Goal: Information Seeking & Learning: Learn about a topic

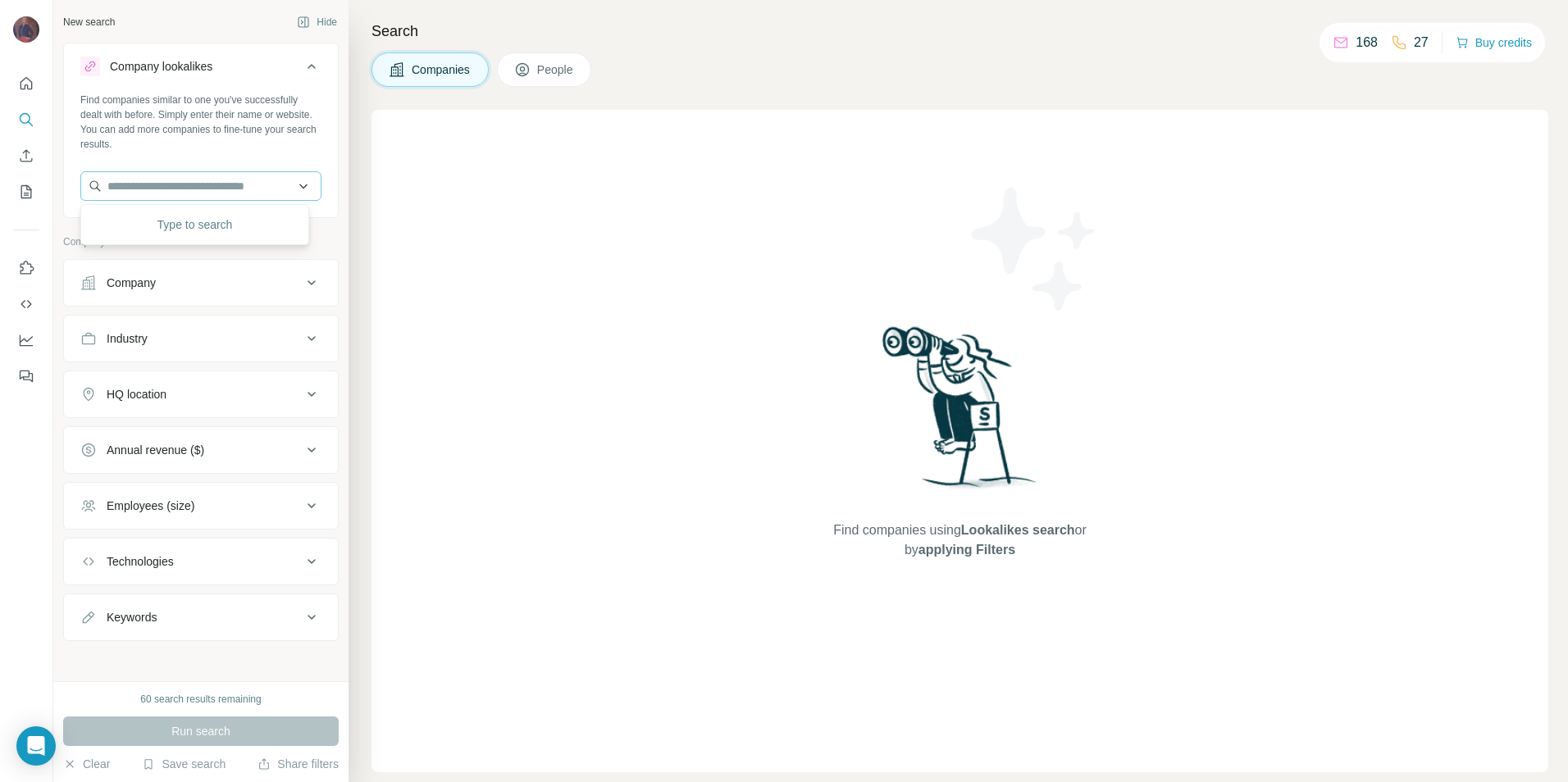
click at [296, 189] on input "text" at bounding box center [201, 186] width 242 height 29
click at [217, 194] on input "text" at bounding box center [201, 186] width 242 height 29
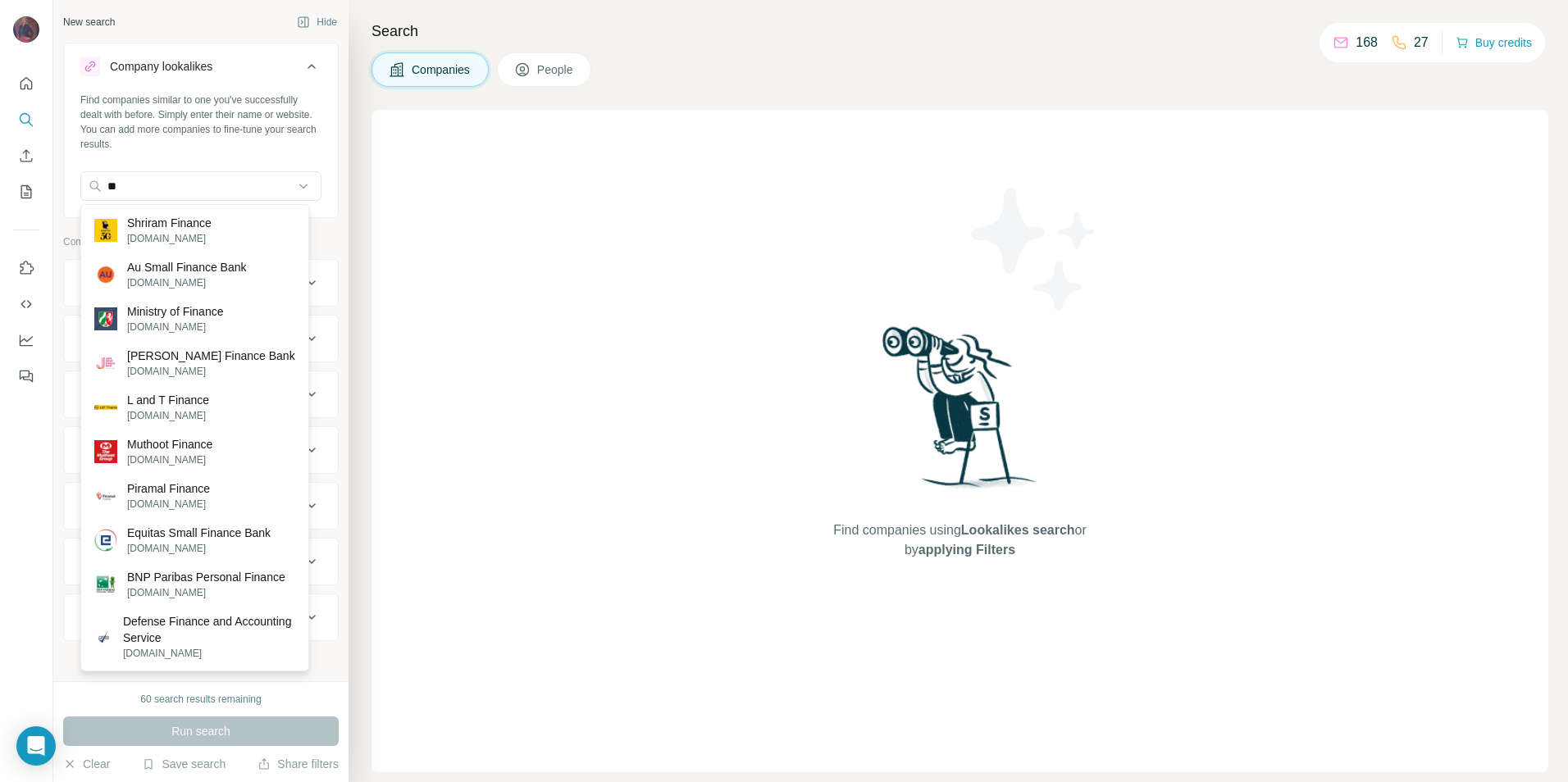
type input "*"
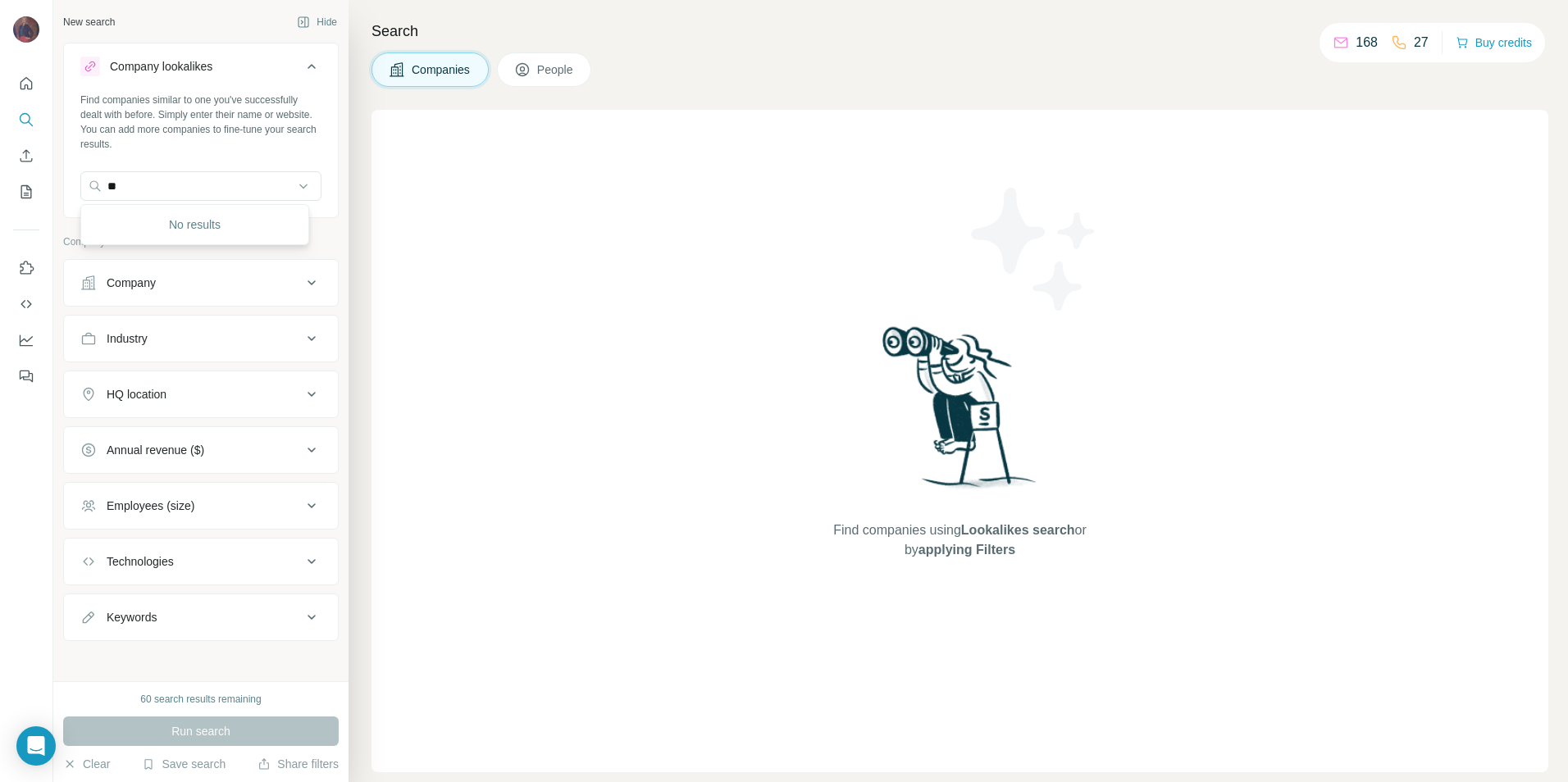
type input "*"
click at [536, 300] on div "Find companies using Lookalikes search or by applying Filters" at bounding box center [960, 441] width 1177 height 662
click at [195, 284] on div "Company" at bounding box center [191, 283] width 221 height 16
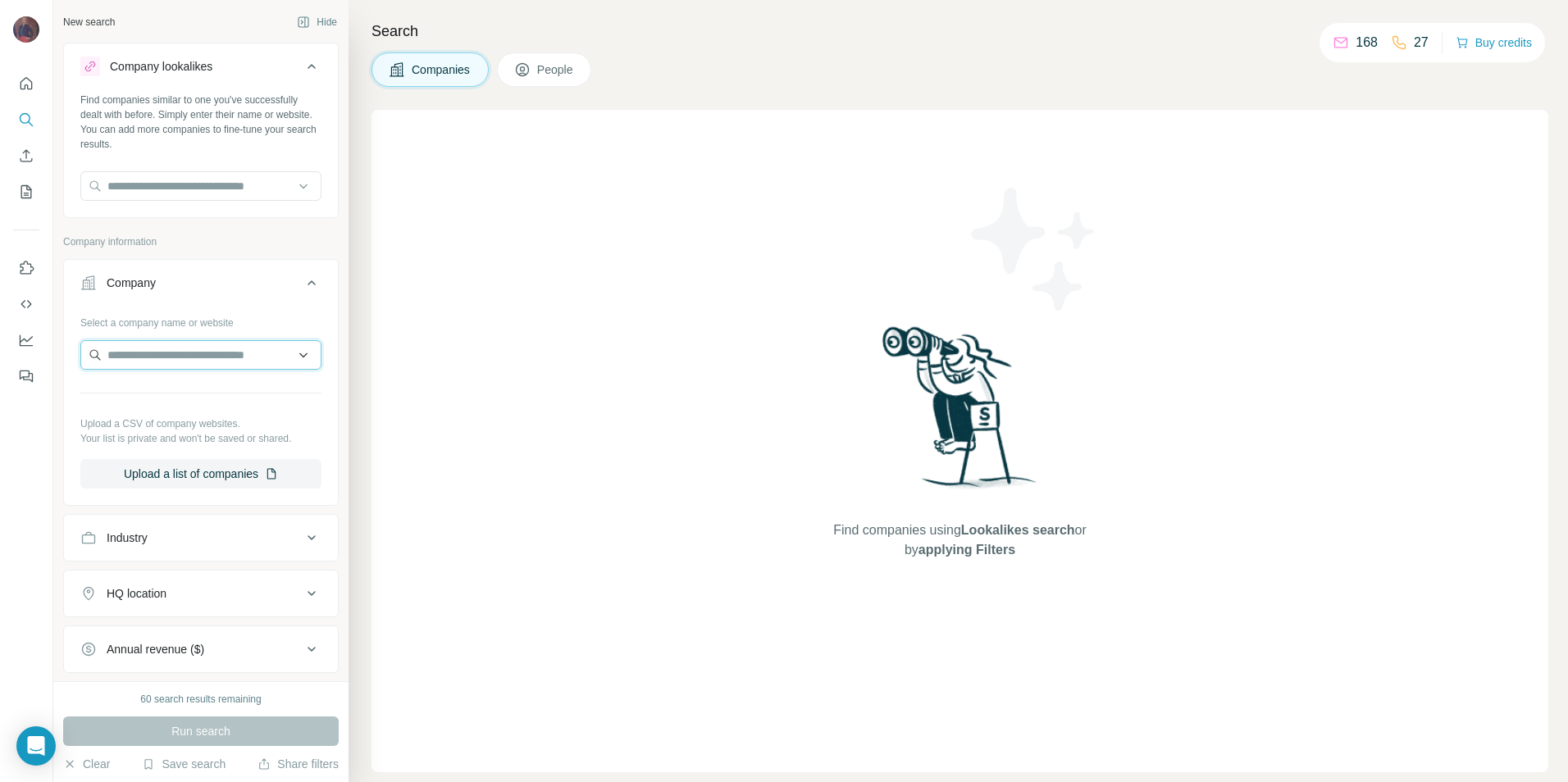
click at [179, 363] on input "text" at bounding box center [201, 355] width 242 height 29
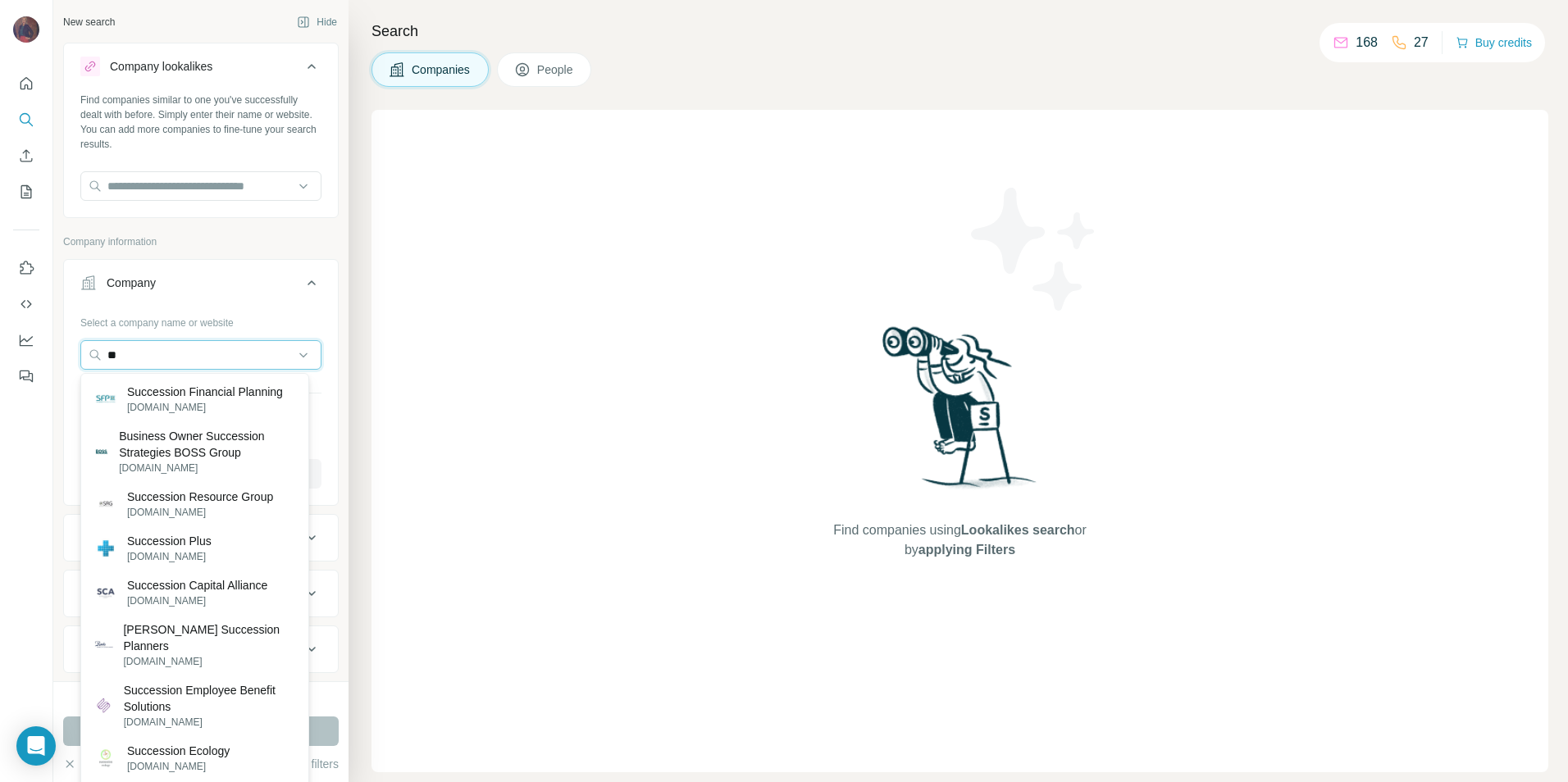
type input "*"
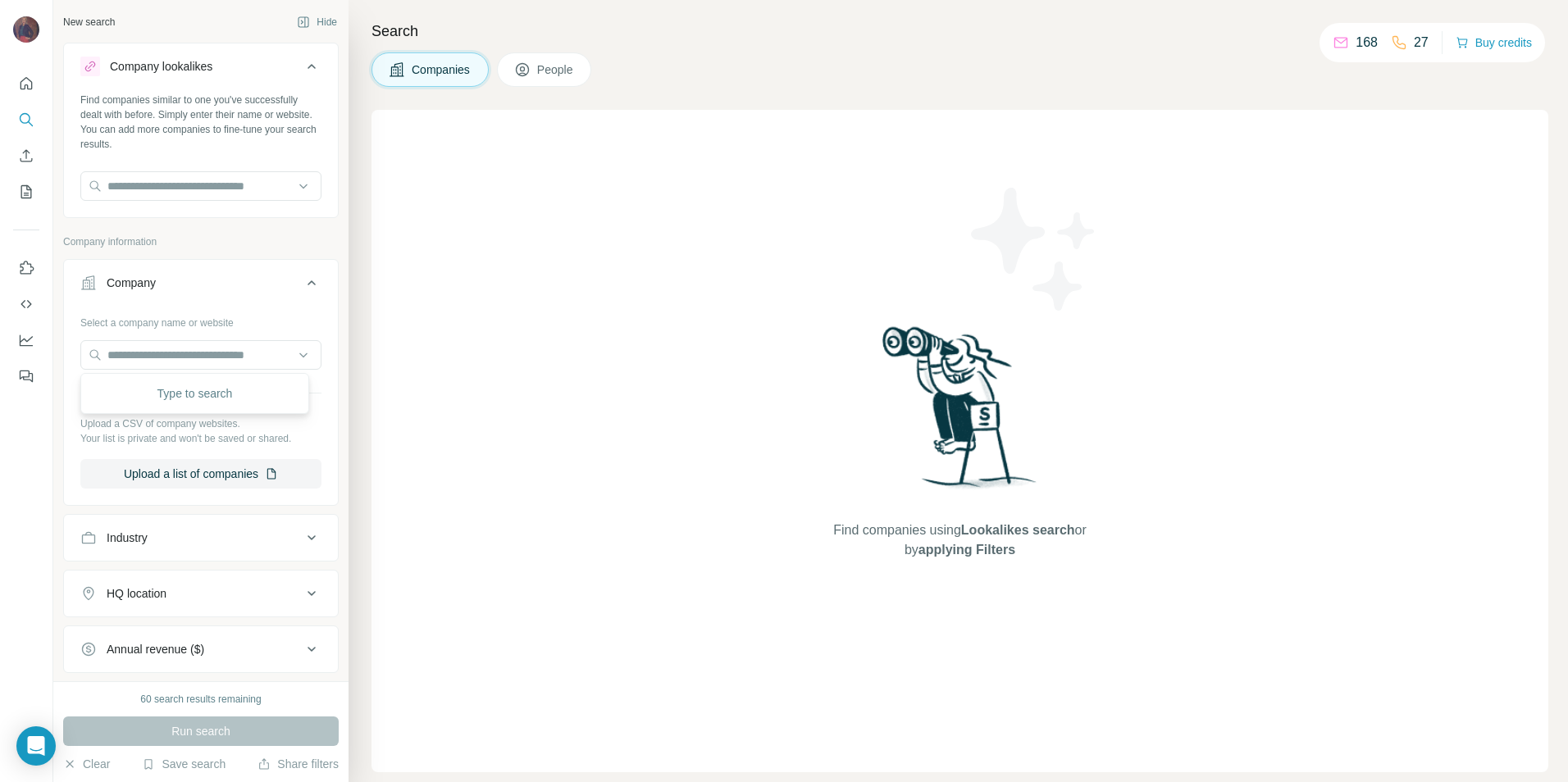
click at [521, 354] on div "Find companies using Lookalikes search or by applying Filters" at bounding box center [960, 441] width 1177 height 662
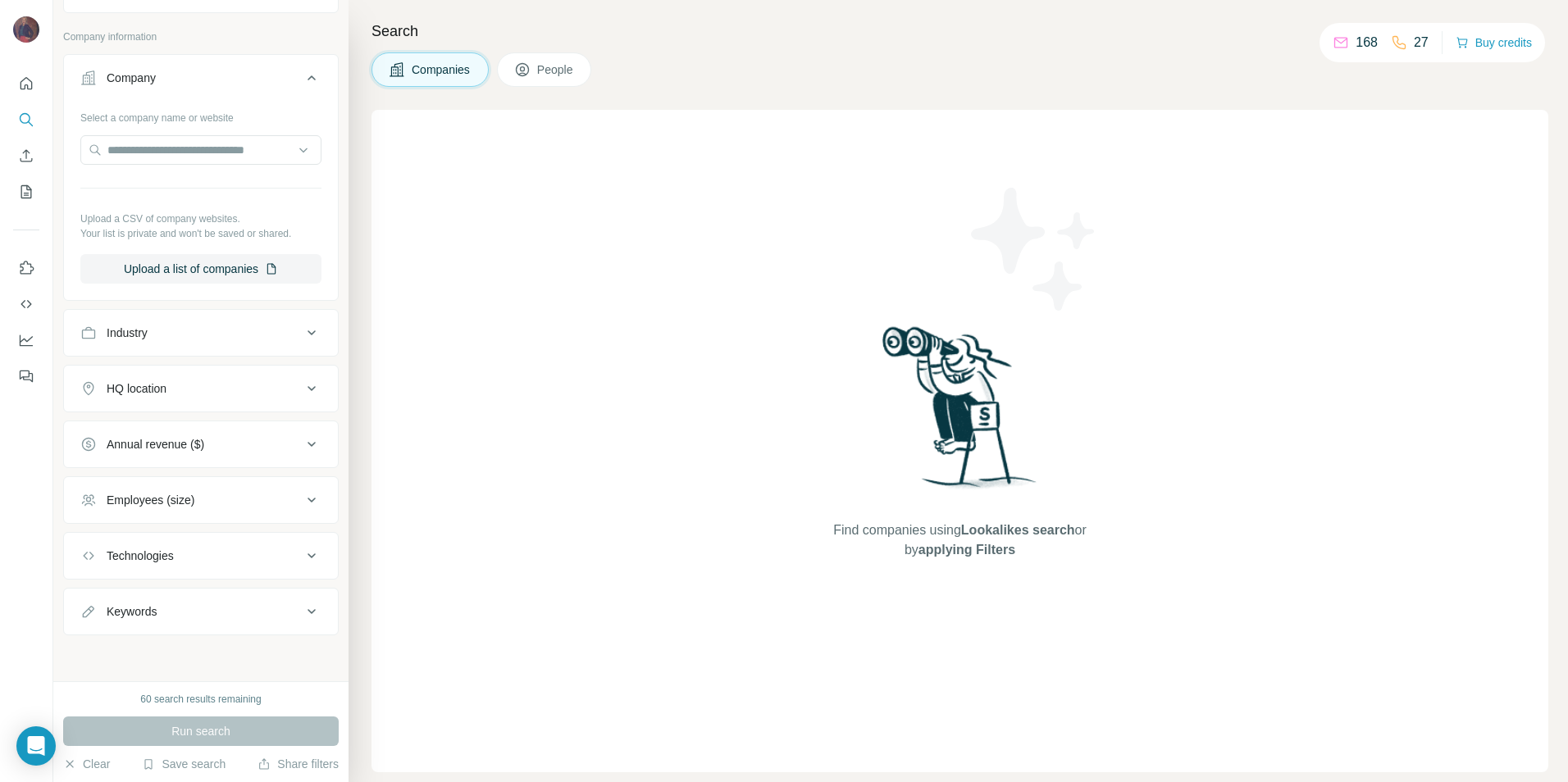
click at [302, 329] on icon at bounding box center [312, 333] width 20 height 20
click at [268, 376] on input at bounding box center [192, 374] width 202 height 18
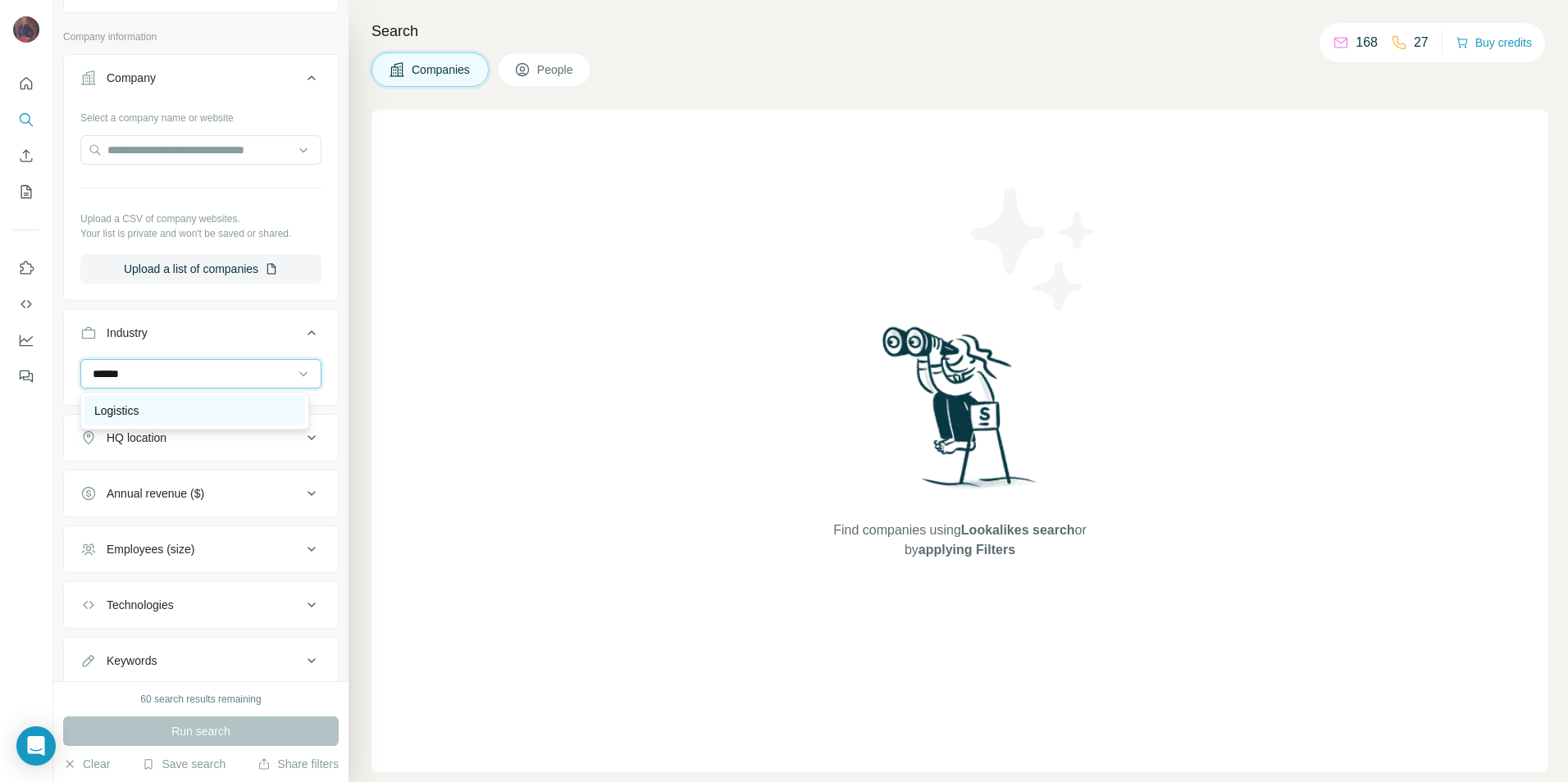
type input "******"
click at [191, 403] on div "Logistics" at bounding box center [195, 411] width 201 height 16
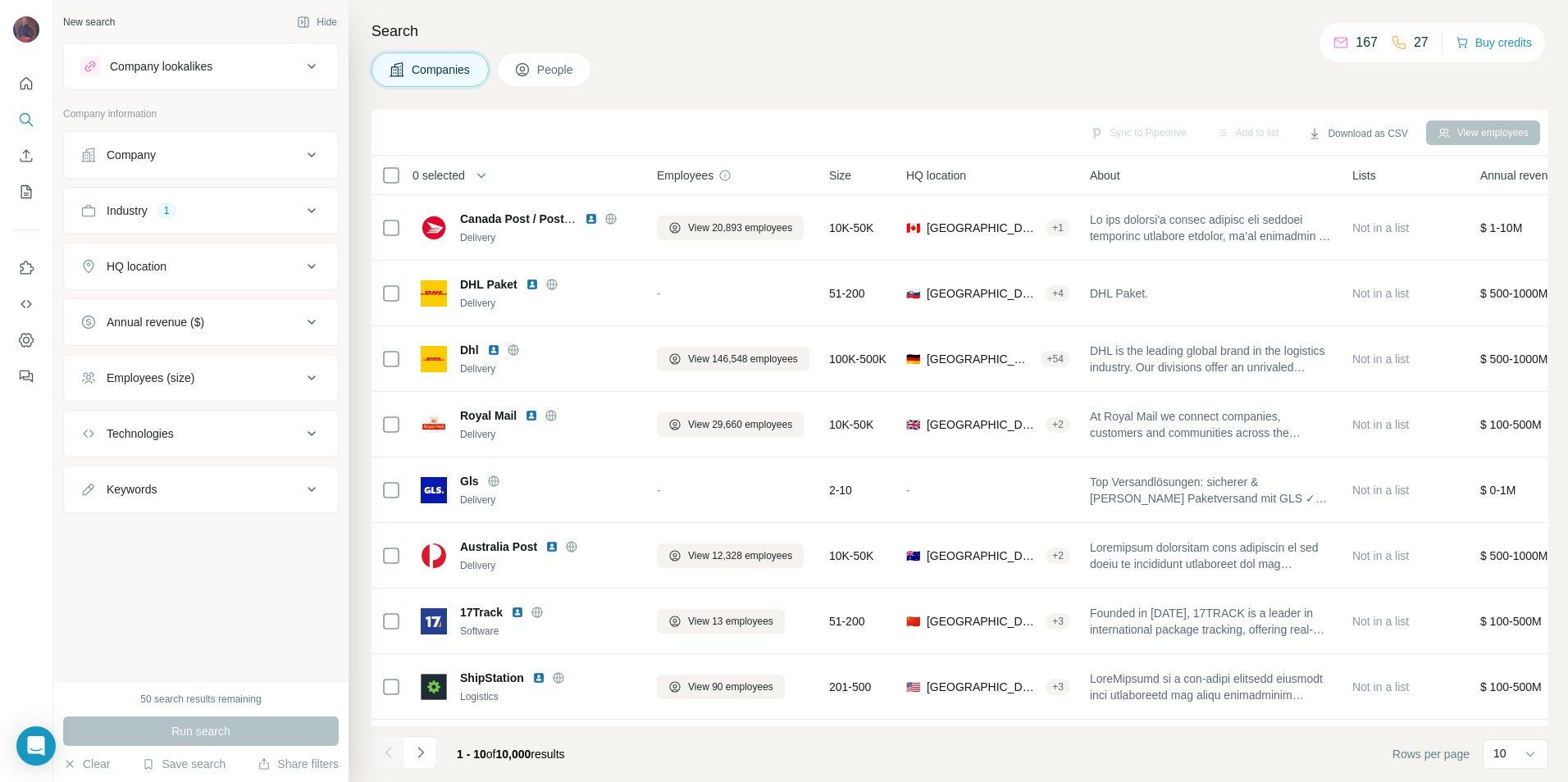
click at [230, 262] on div "HQ location" at bounding box center [191, 266] width 221 height 16
click at [194, 307] on input "text" at bounding box center [201, 307] width 242 height 29
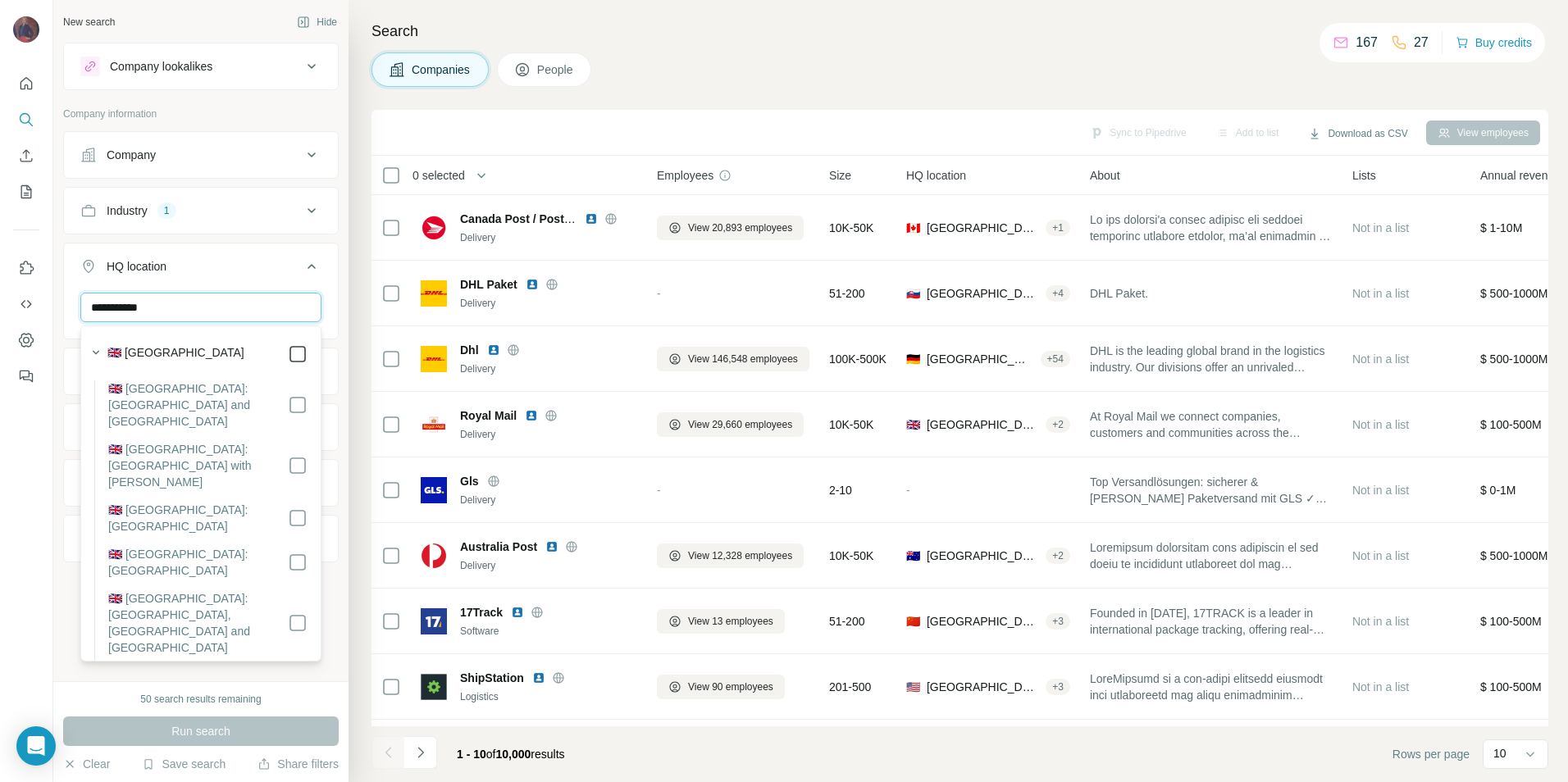
type input "**********"
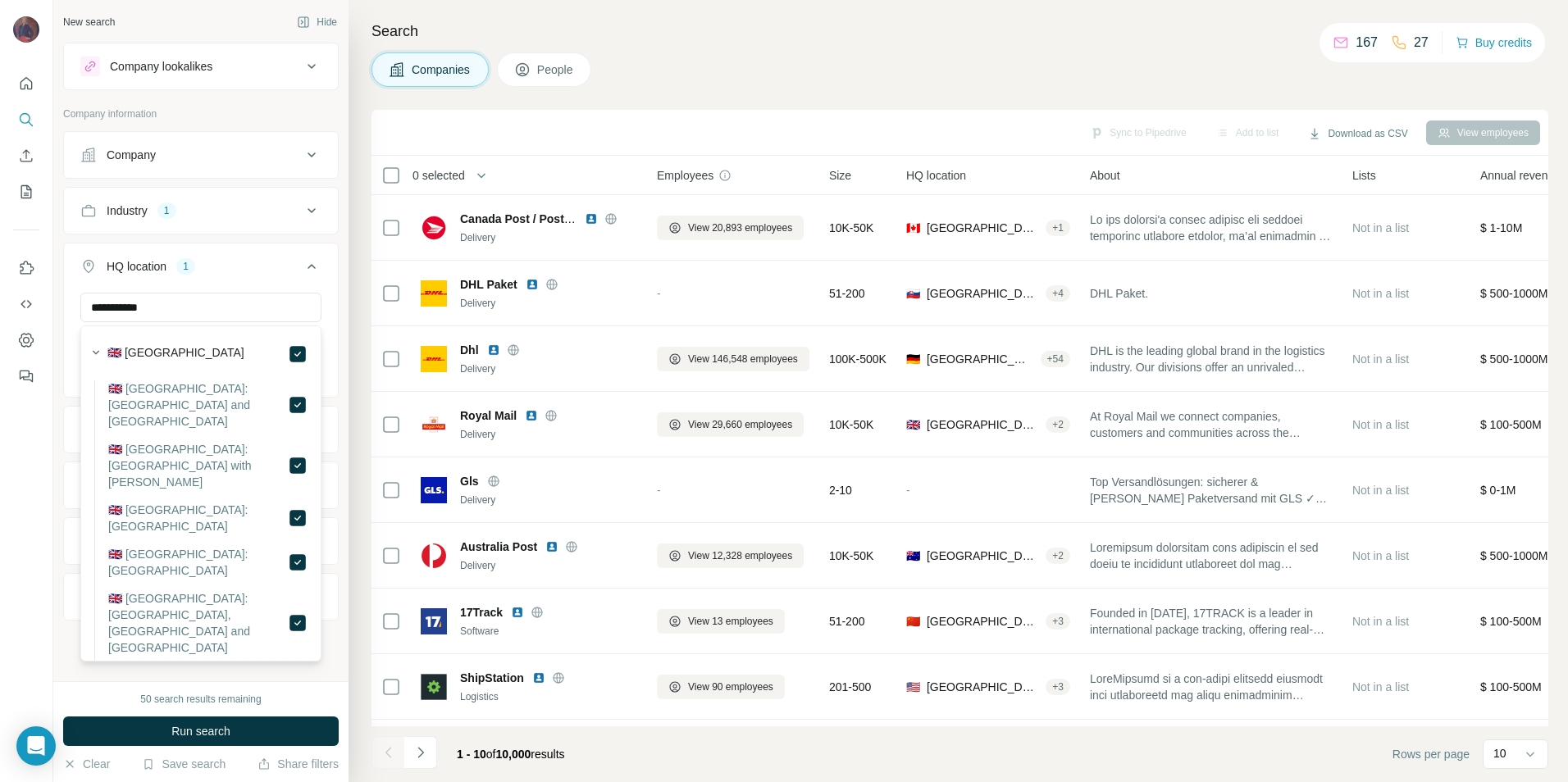
click at [258, 257] on button "HQ location 1" at bounding box center [200, 270] width 274 height 46
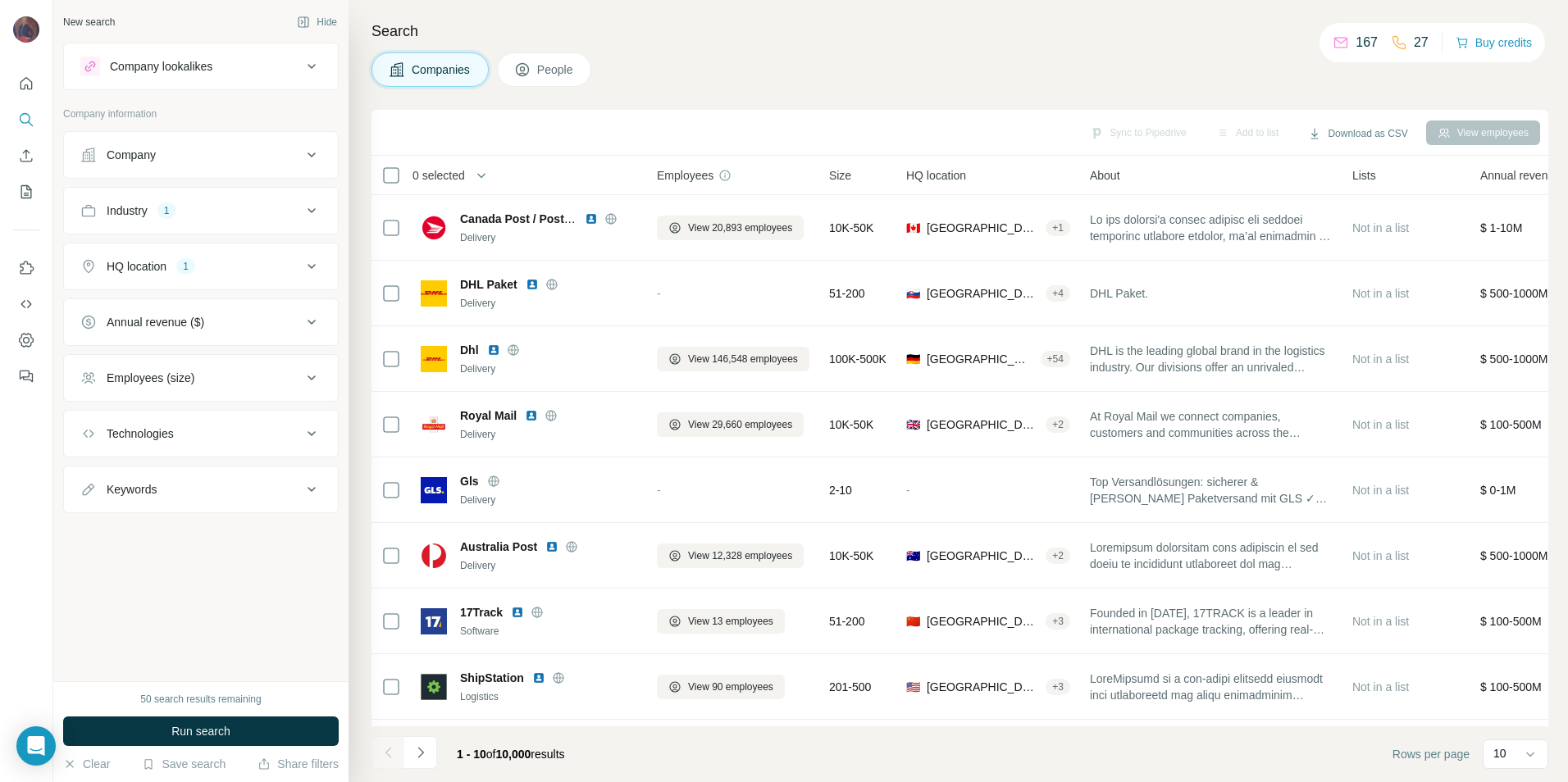
click at [224, 327] on div "Annual revenue ($)" at bounding box center [191, 322] width 221 height 16
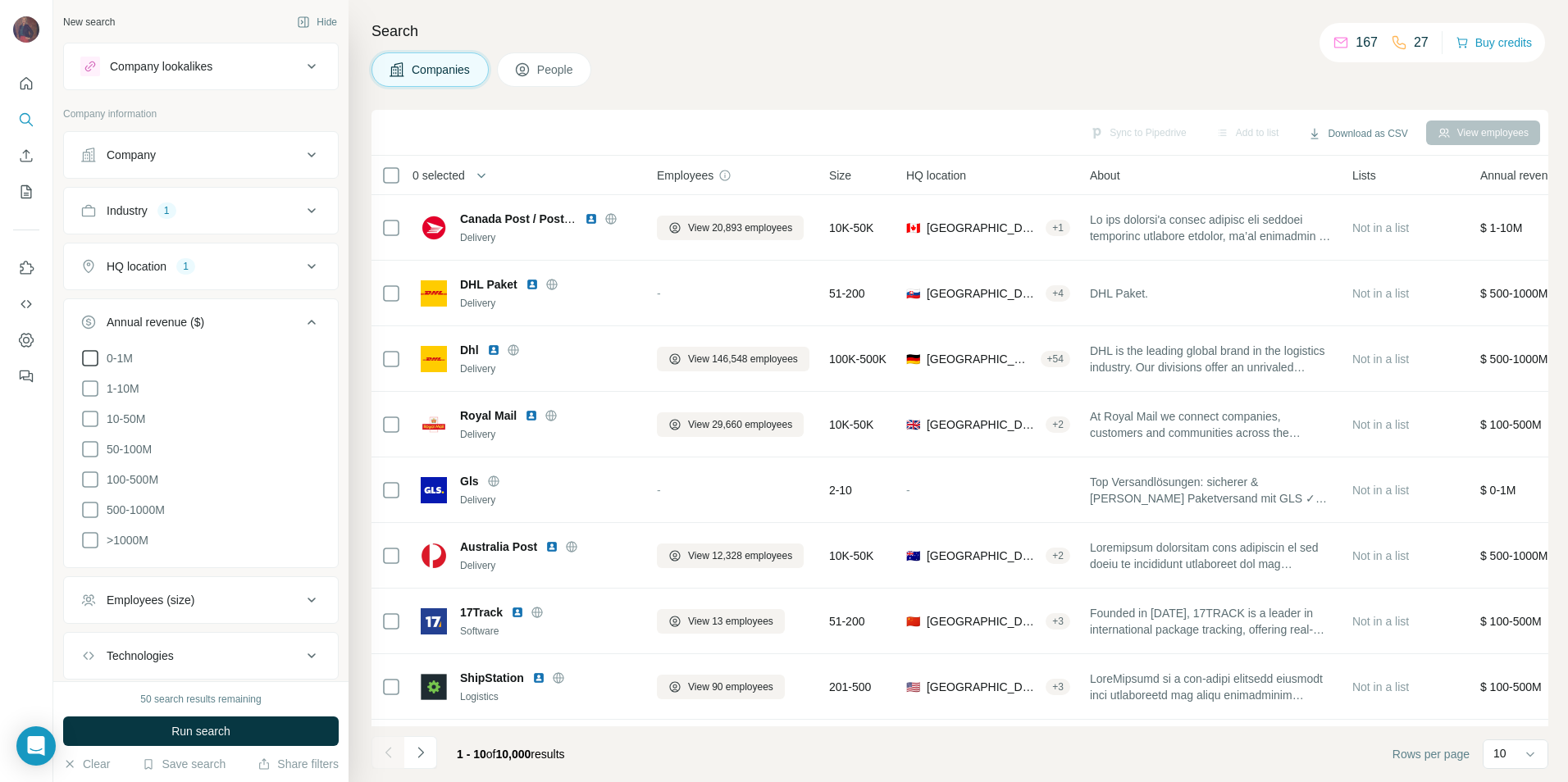
click at [87, 359] on icon at bounding box center [91, 359] width 20 height 20
click at [86, 385] on icon at bounding box center [91, 389] width 20 height 20
click at [223, 295] on ul "Company Industry 1 HQ location 1 Annual revenue ($) 2 0-1M 1-10M 10-50M 50-100M…" at bounding box center [200, 445] width 275 height 629
click at [195, 616] on div "Employees (size)" at bounding box center [151, 625] width 88 height 16
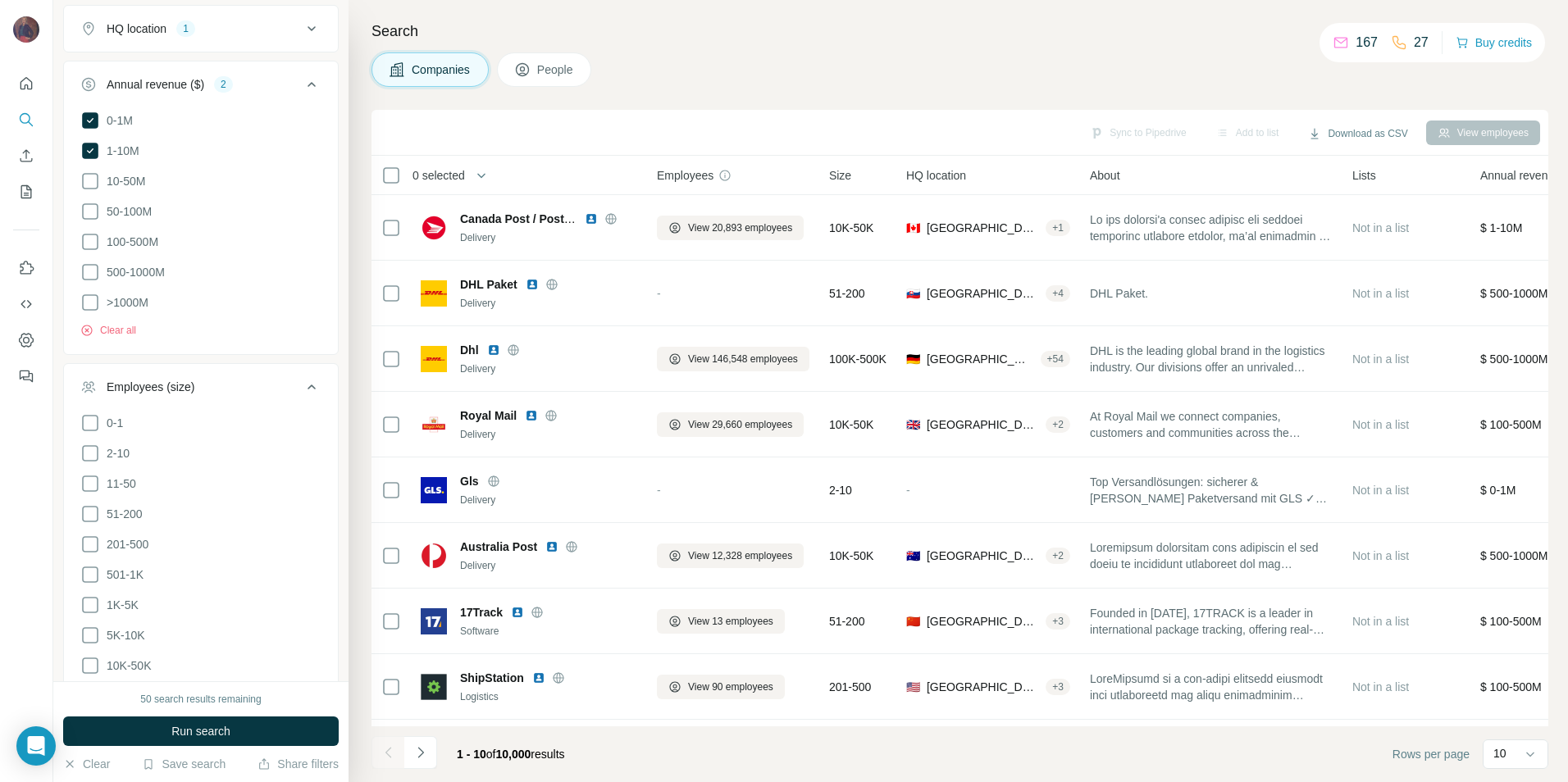
scroll to position [246, 0]
click at [91, 408] on icon at bounding box center [91, 415] width 20 height 20
click at [85, 442] on icon at bounding box center [91, 445] width 20 height 20
click at [88, 466] on icon at bounding box center [91, 476] width 20 height 20
click at [92, 498] on icon at bounding box center [91, 506] width 20 height 20
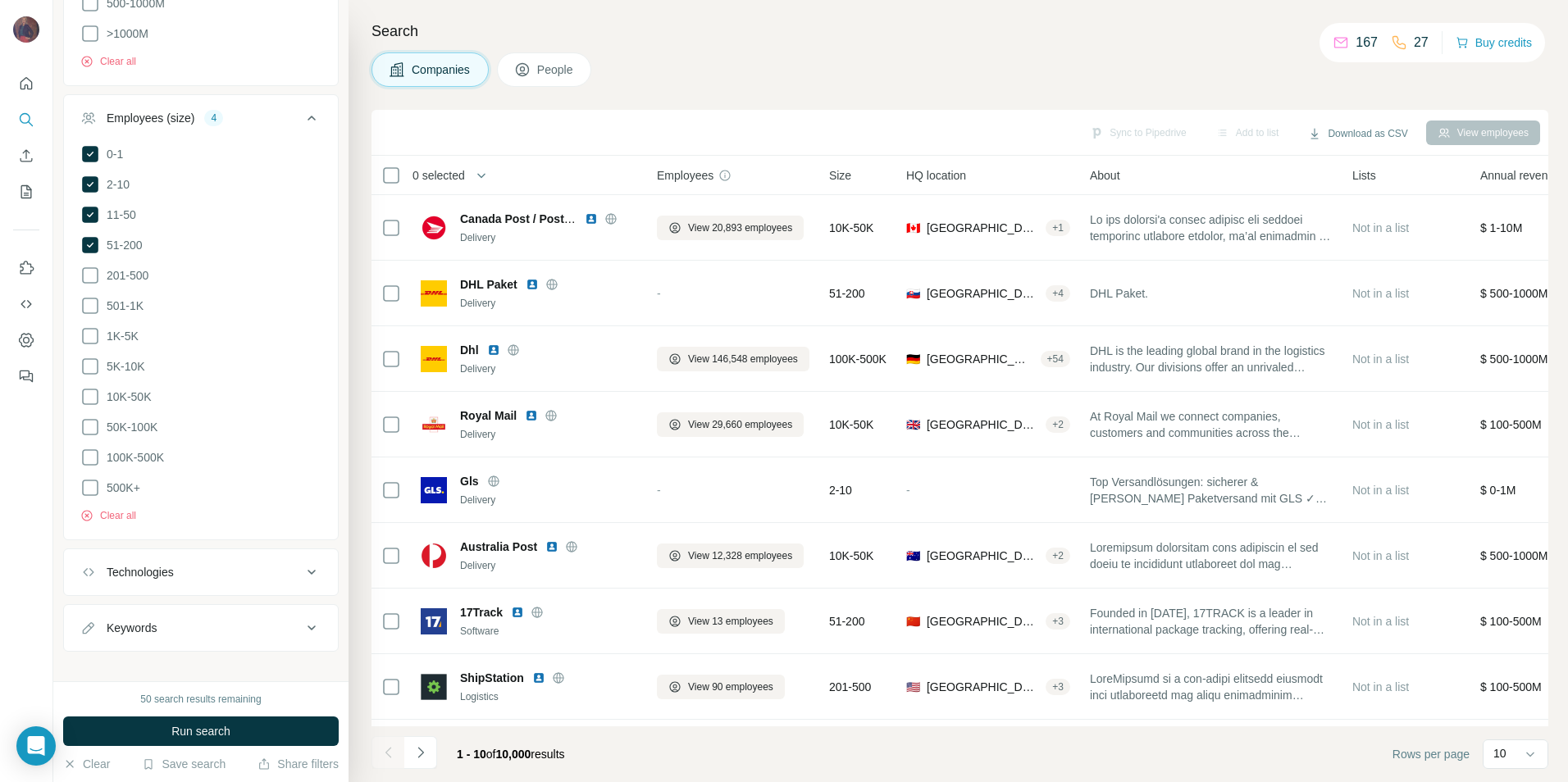
scroll to position [508, 0]
click at [228, 563] on div "Technologies" at bounding box center [191, 572] width 221 height 16
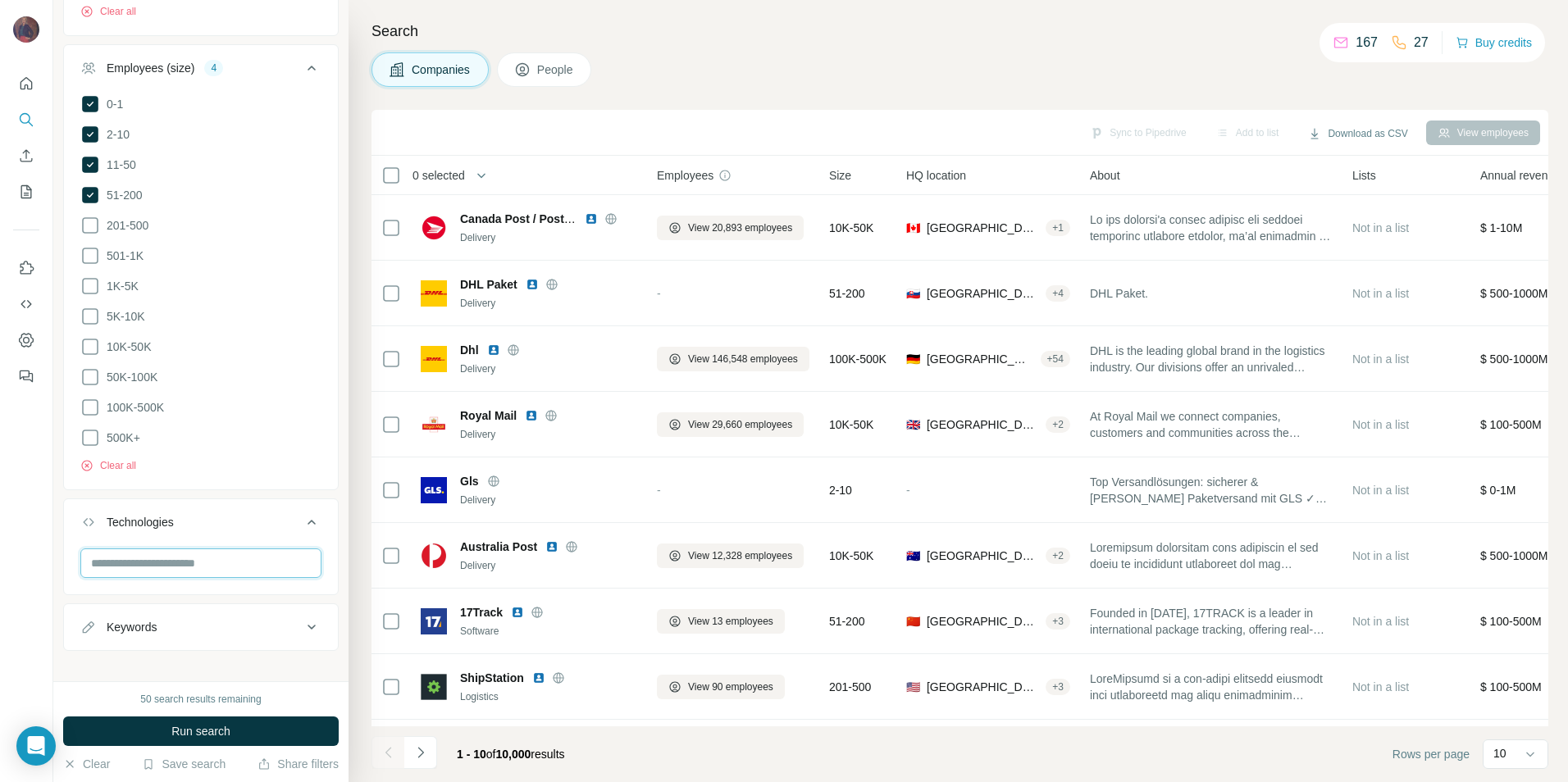
click at [216, 549] on input "text" at bounding box center [201, 563] width 242 height 29
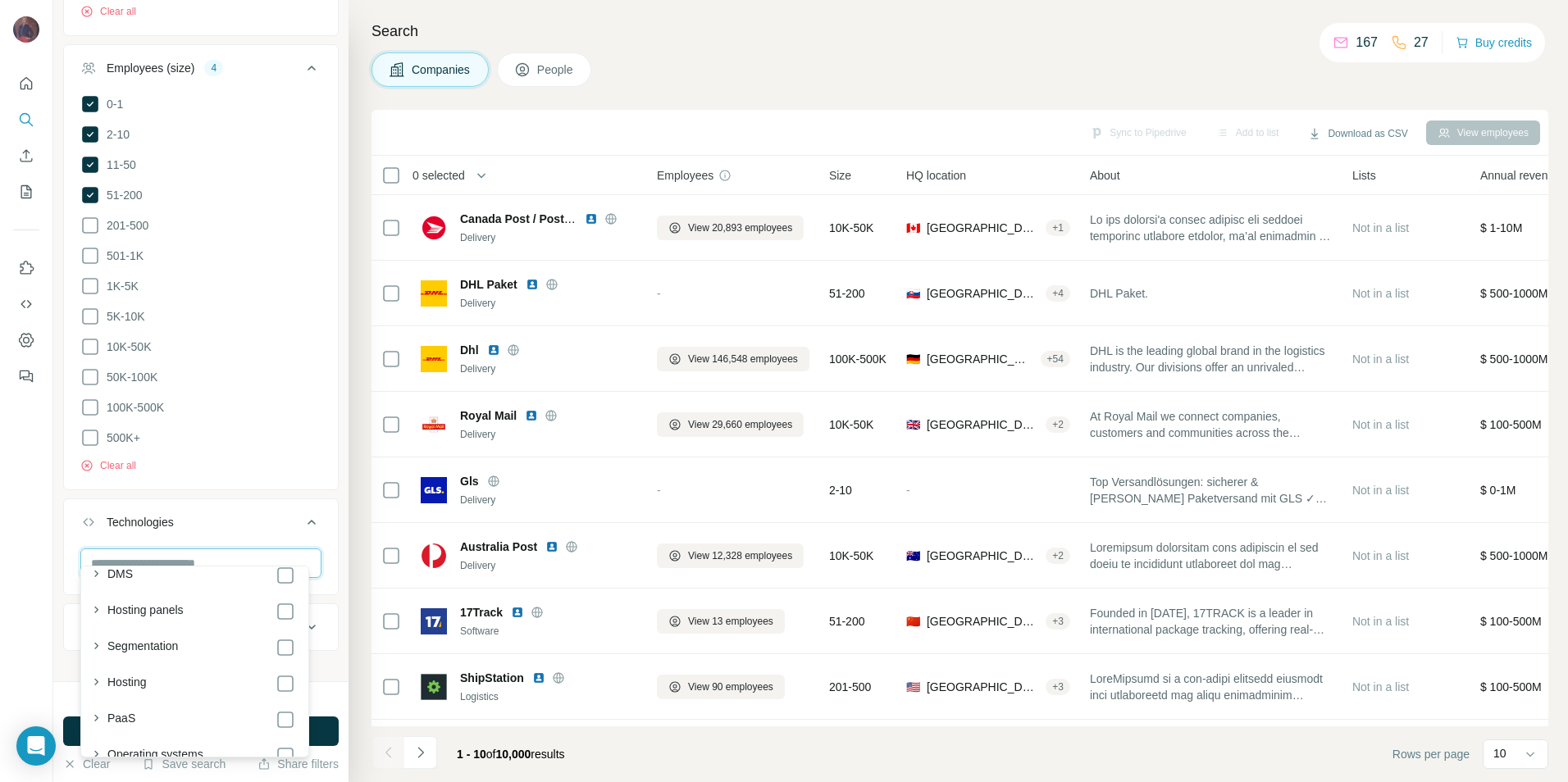
scroll to position [1968, 0]
click at [262, 448] on div "Clear all" at bounding box center [201, 460] width 242 height 25
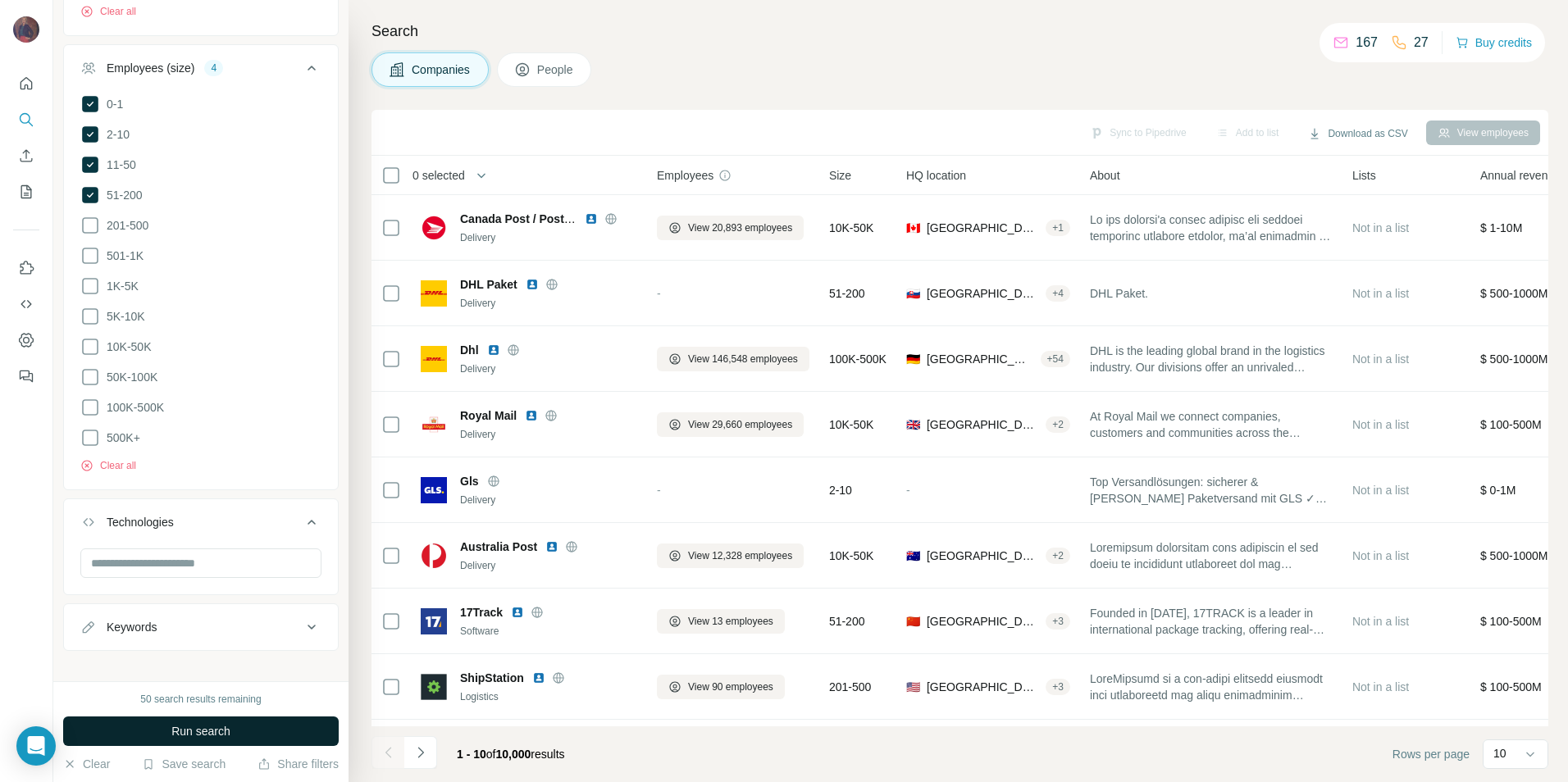
click at [239, 726] on button "Run search" at bounding box center [200, 732] width 275 height 29
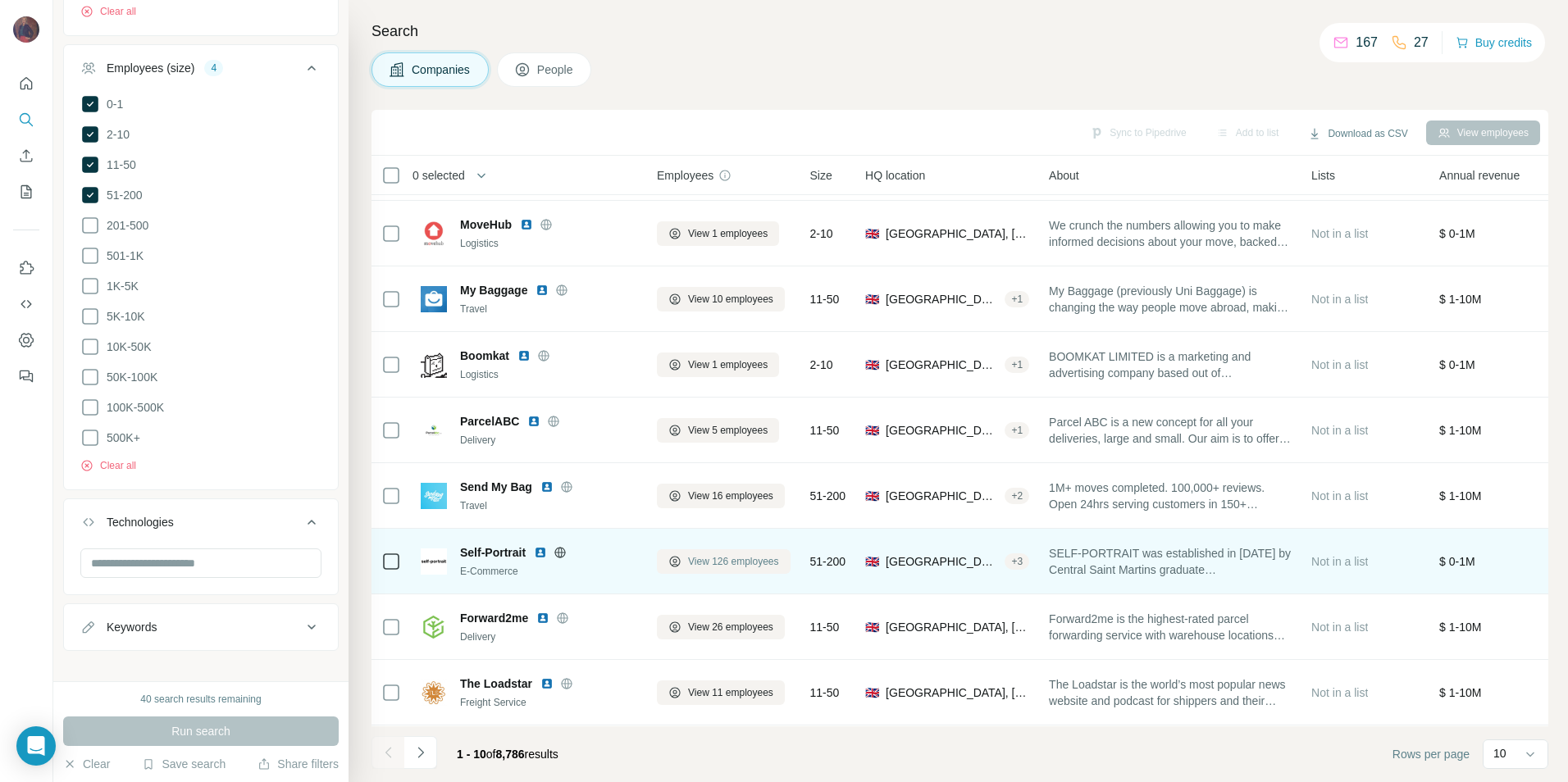
scroll to position [0, 0]
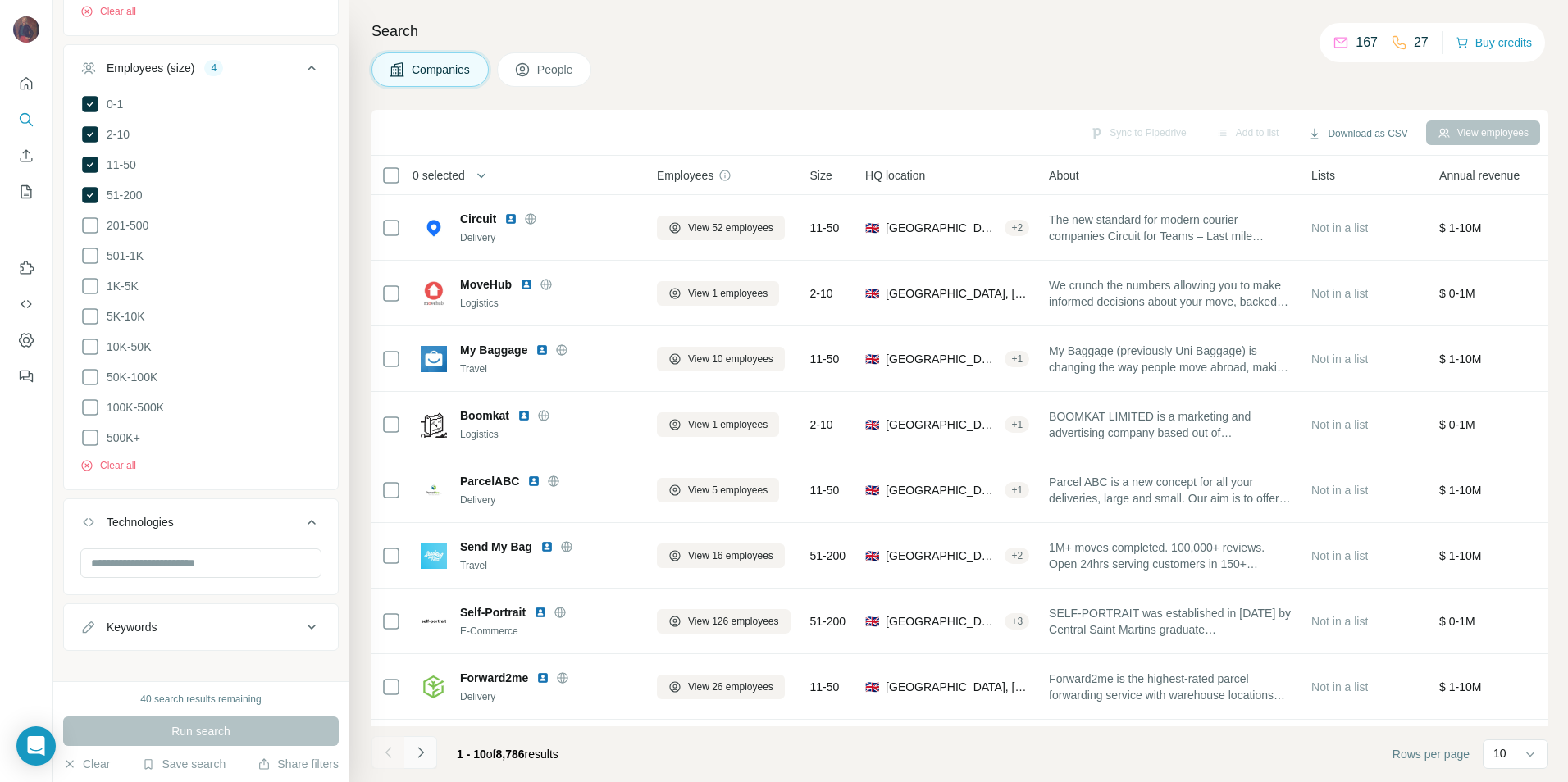
click at [416, 755] on icon "Navigate to next page" at bounding box center [421, 753] width 16 height 16
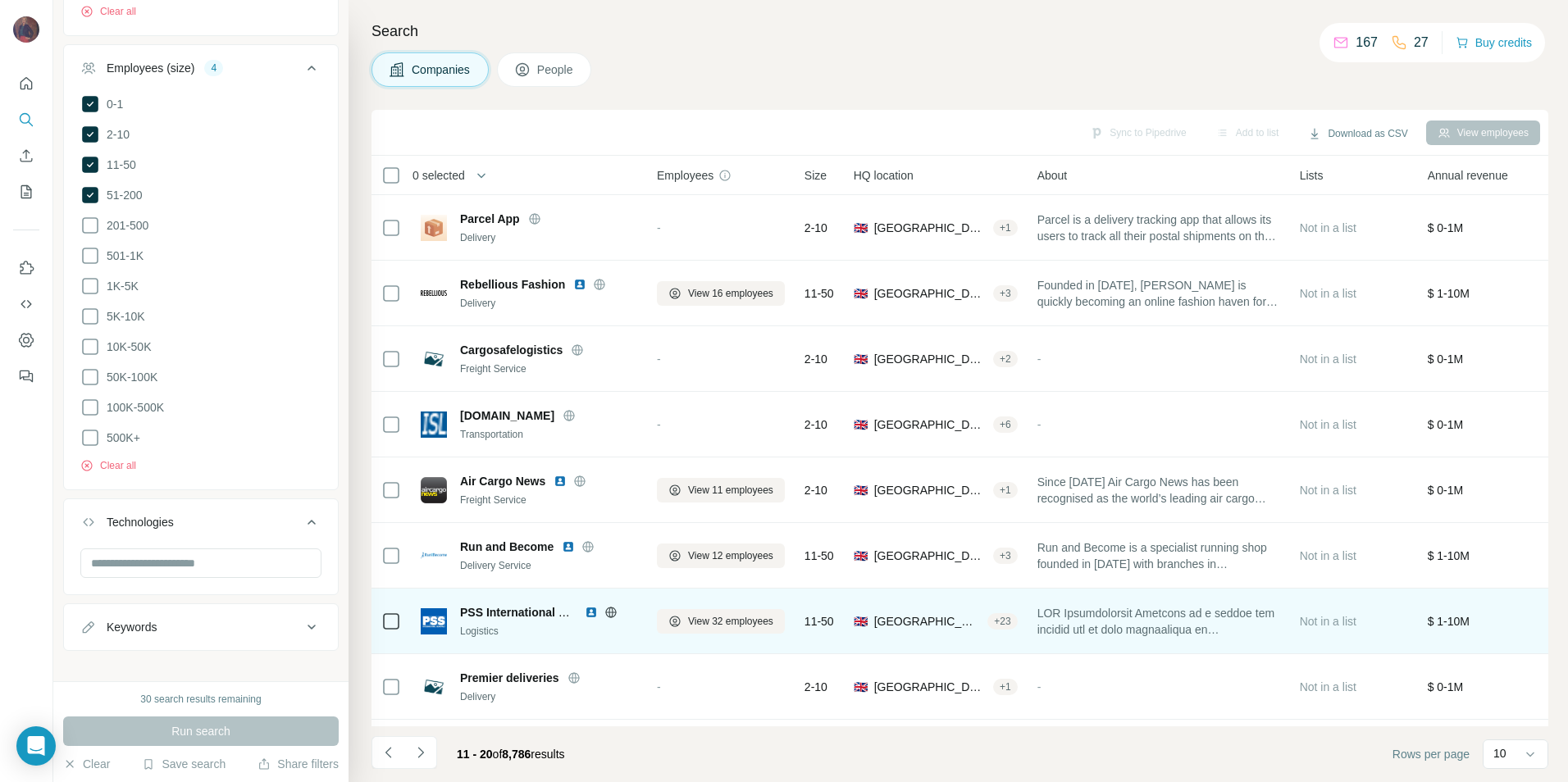
scroll to position [133, 0]
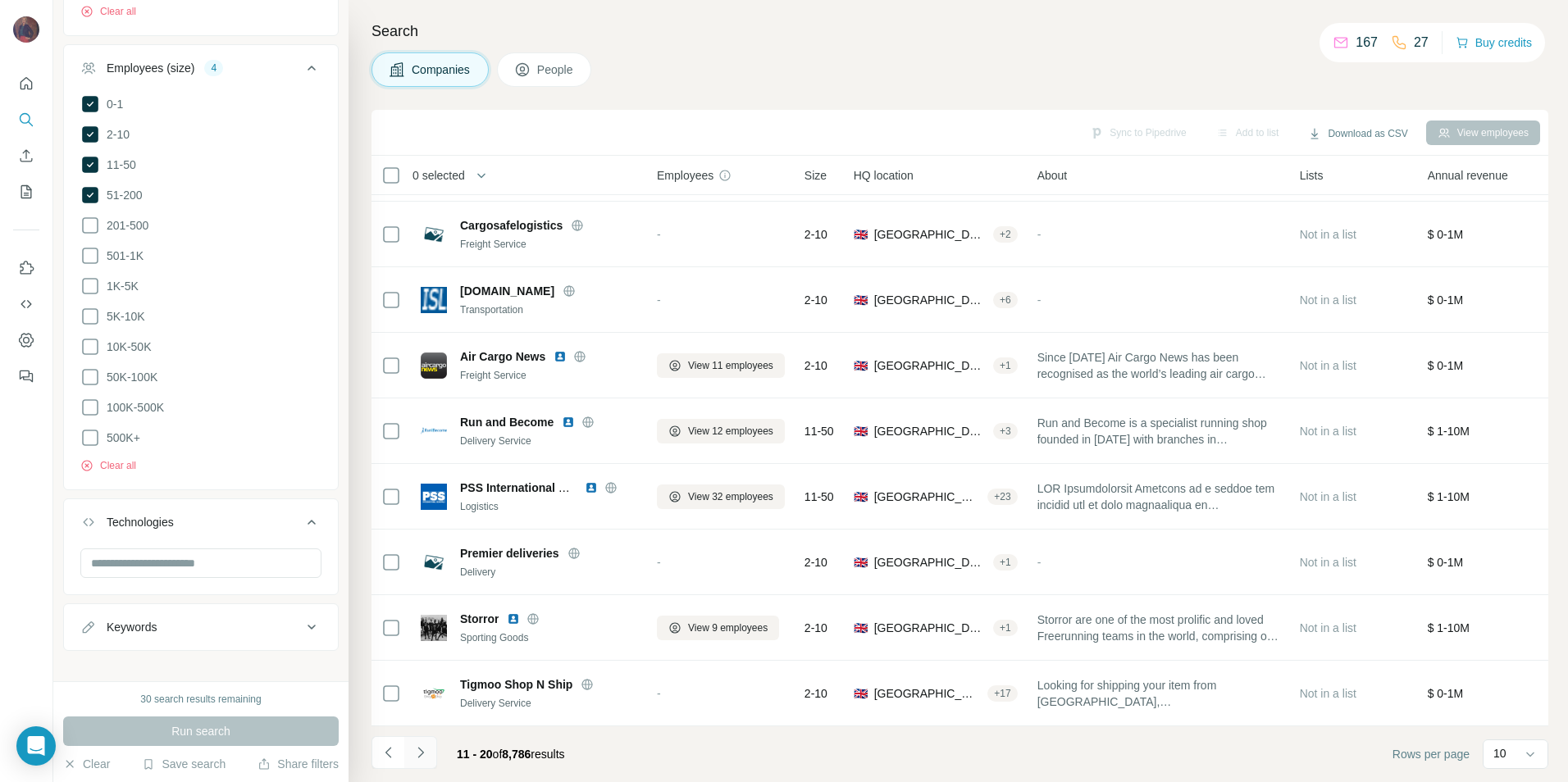
click at [424, 757] on icon "Navigate to next page" at bounding box center [421, 753] width 16 height 16
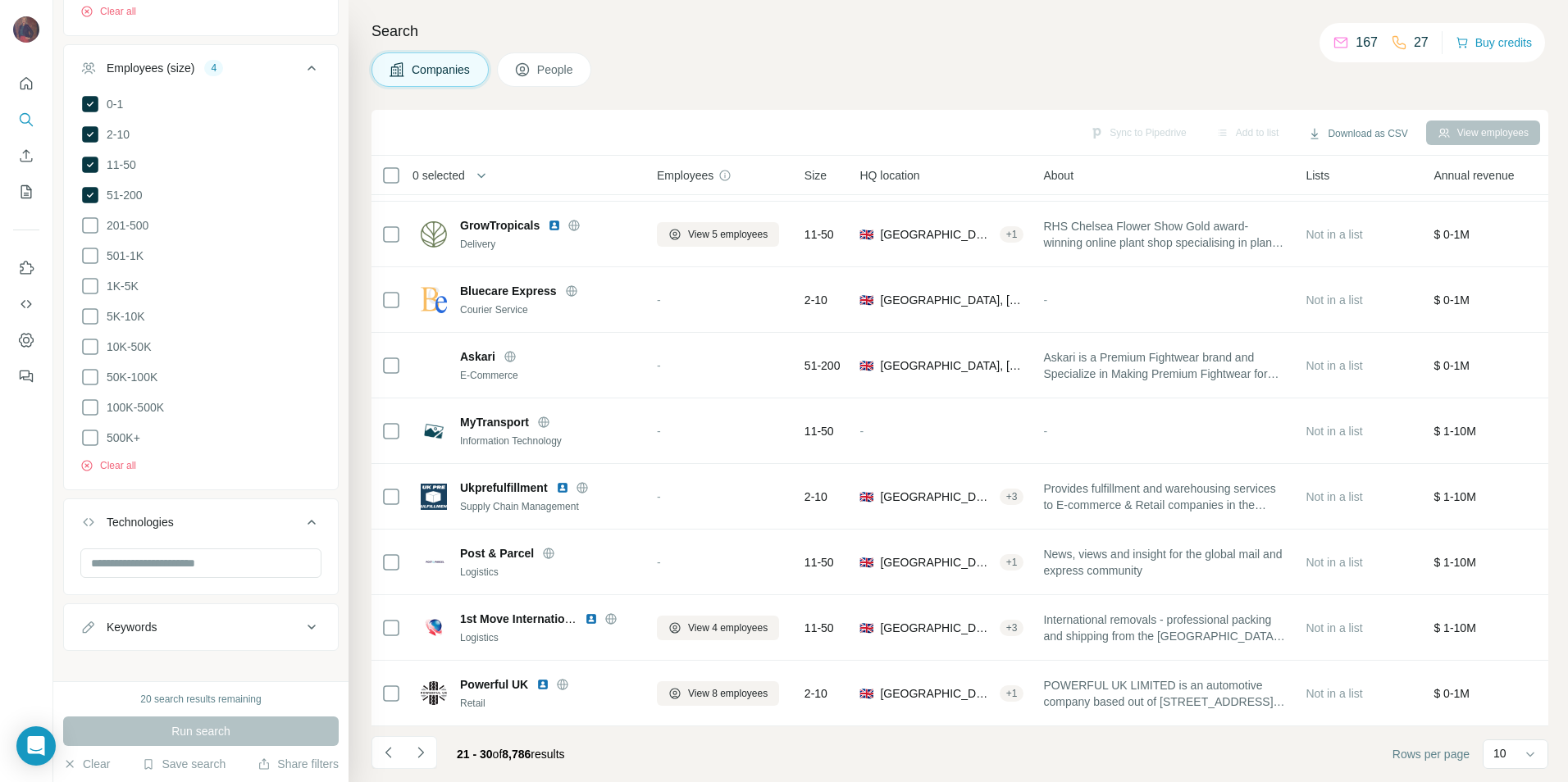
click at [424, 753] on icon "Navigate to next page" at bounding box center [421, 753] width 16 height 16
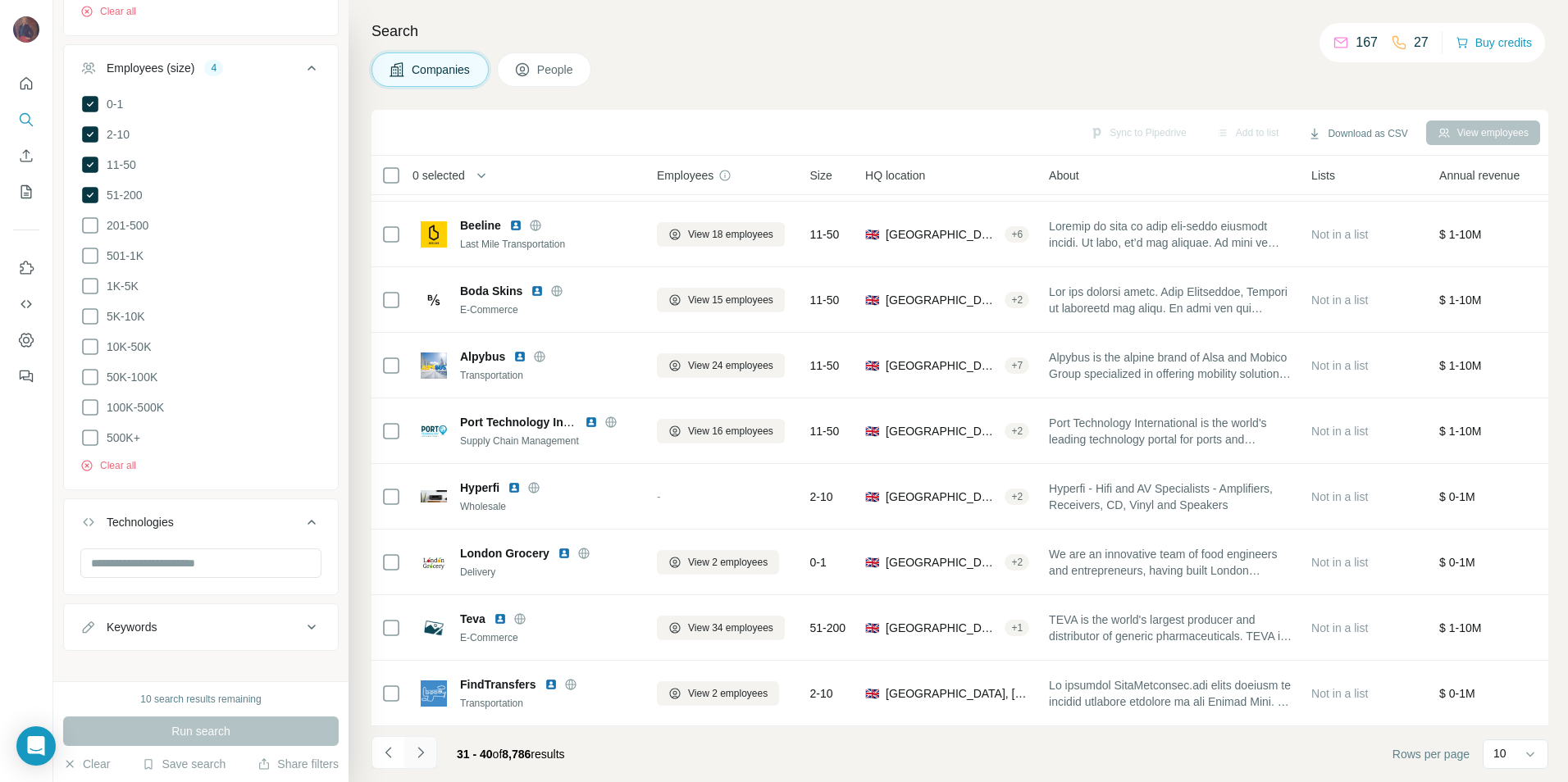
click at [427, 756] on icon "Navigate to next page" at bounding box center [421, 753] width 16 height 16
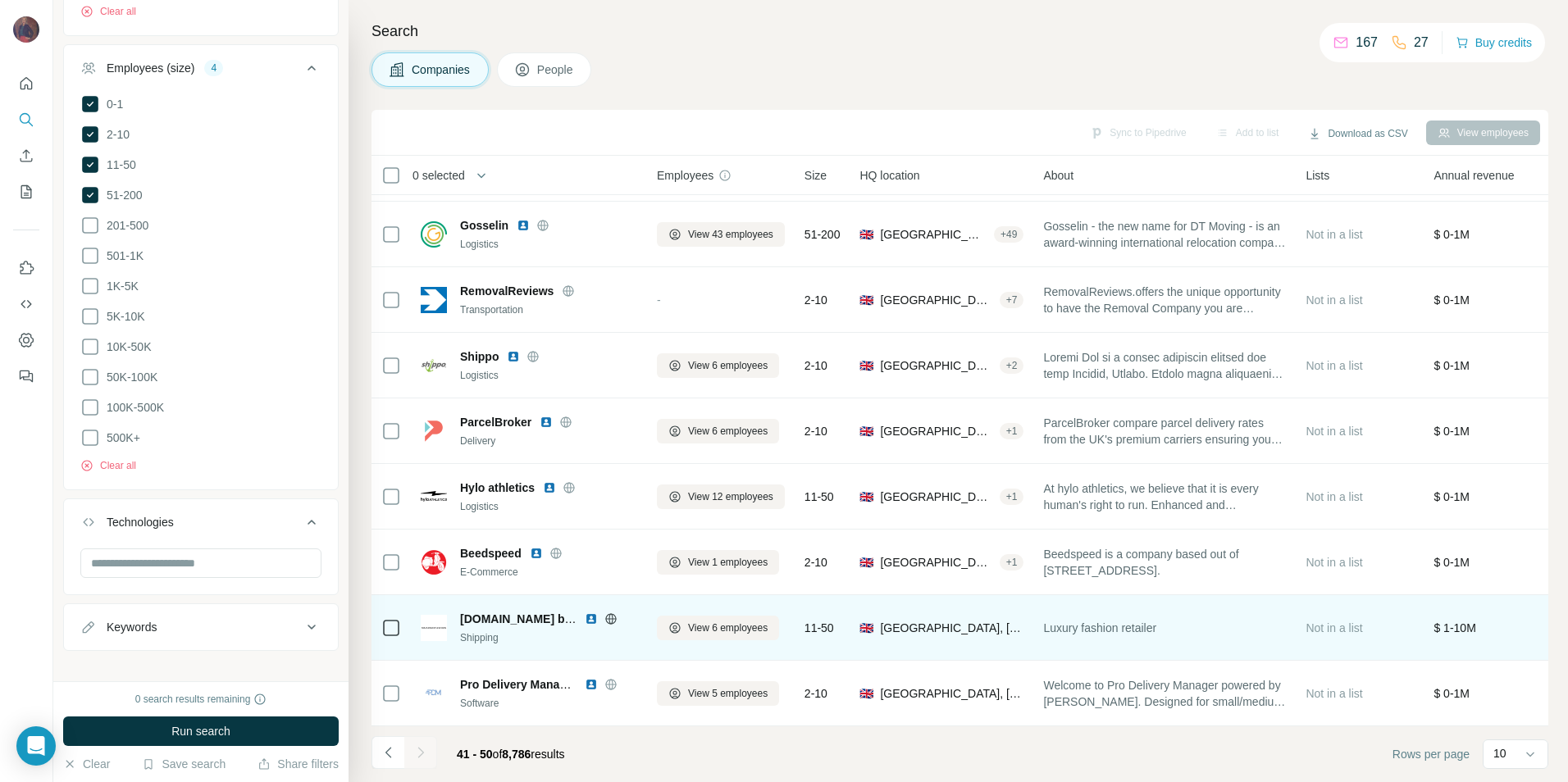
click at [593, 613] on img at bounding box center [591, 619] width 13 height 13
